Goal: Check status

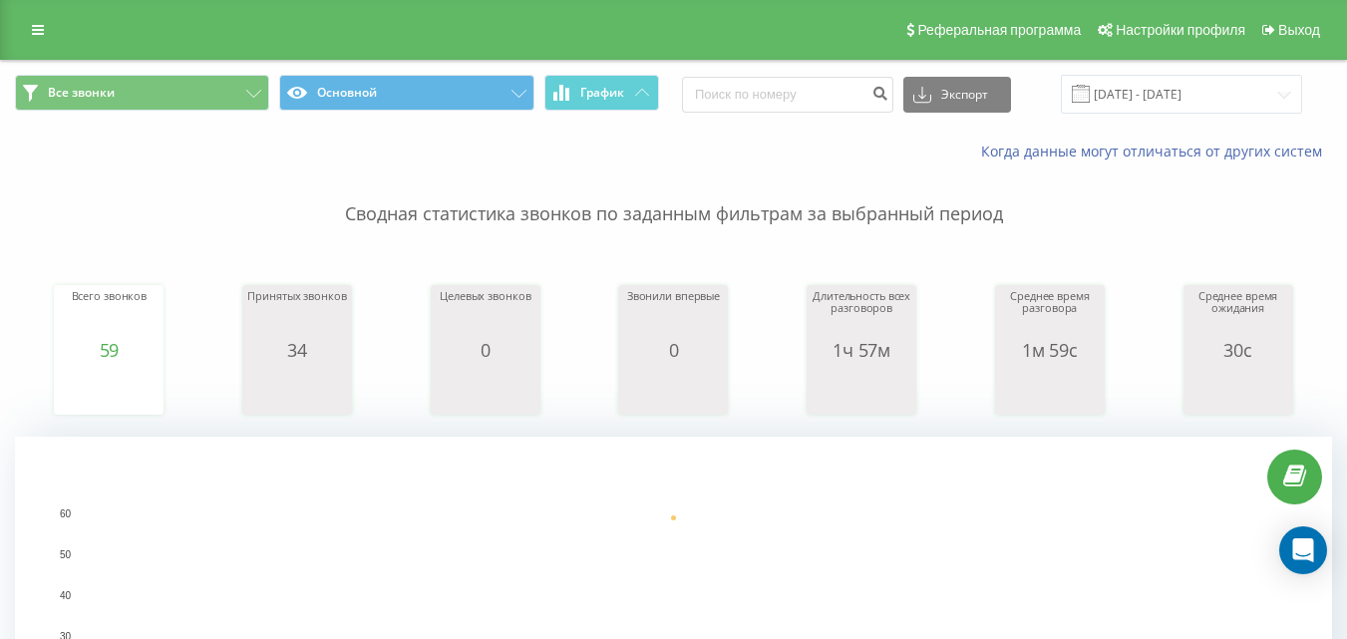
scroll to position [798, 0]
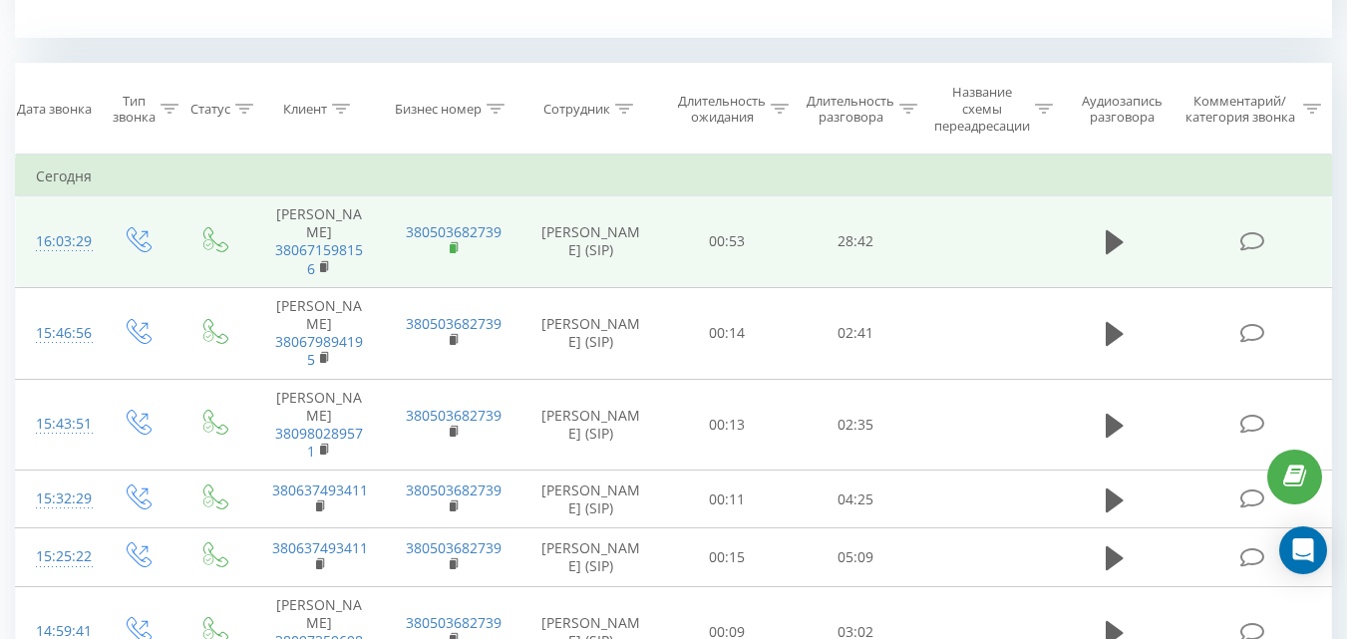
drag, startPoint x: 460, startPoint y: 247, endPoint x: 451, endPoint y: 266, distance: 21.0
click at [451, 253] on rect at bounding box center [453, 248] width 6 height 9
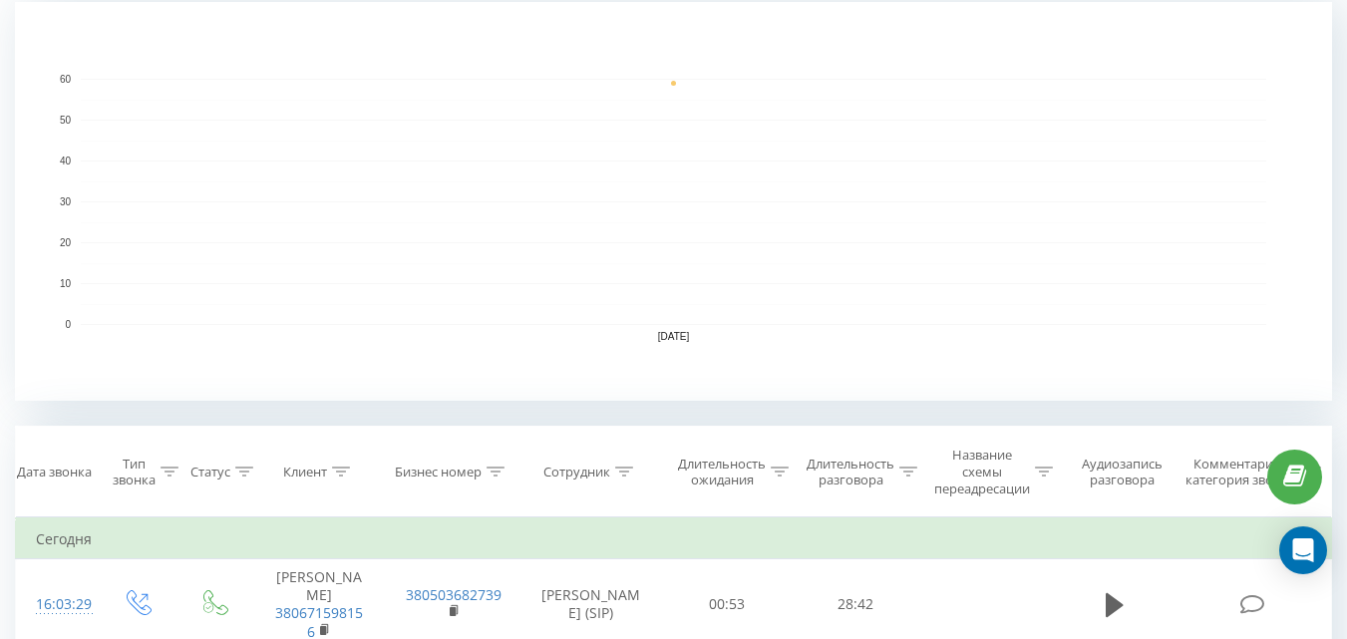
scroll to position [0, 0]
